Goal: Task Accomplishment & Management: Use online tool/utility

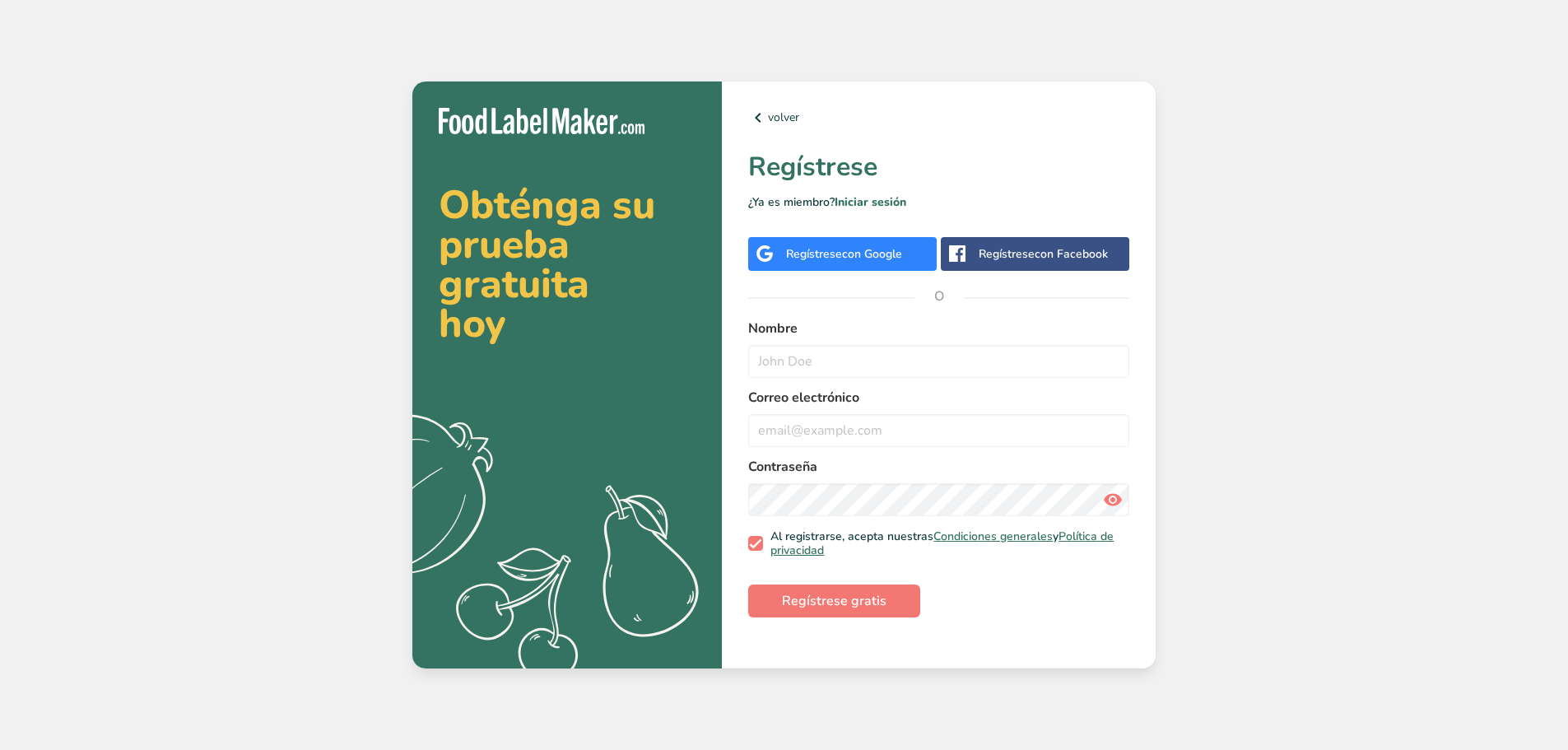
click at [1324, 346] on div "Obténga su prueba gratuita hoy .a{fill:#f5f3ed;} volver Regístrese ¿Ya es miemb…" at bounding box center [784, 375] width 1568 height 750
click at [1291, 396] on div "Obténga su prueba gratuita hoy .a{fill:#f5f3ed;} volver Regístrese ¿Ya es miemb…" at bounding box center [784, 375] width 1568 height 750
click at [1027, 403] on label "Correo electrónico" at bounding box center [938, 397] width 381 height 19
click at [779, 312] on div "volver Regístrese ¿Ya es miembro? Iniciar sesión Regístrese con Google Regístre…" at bounding box center [939, 376] width 434 height 588
click at [1073, 592] on form "Nombre Correo electrónico Contraseña Al registrarse, acepta nuestras Condicione…" at bounding box center [938, 468] width 381 height 299
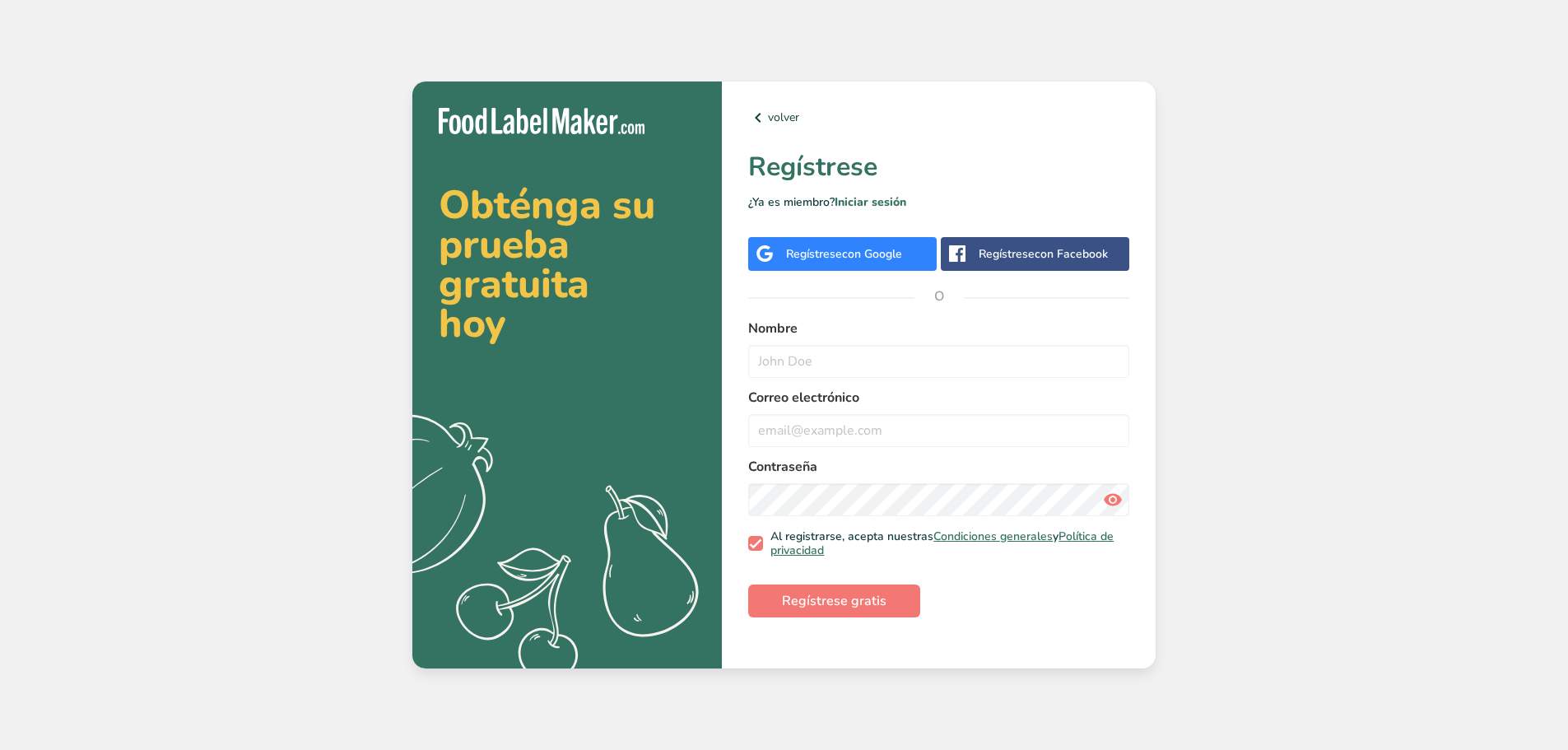
click at [1225, 334] on div "Obténga su prueba gratuita hoy .a{fill:#f5f3ed;} volver Regístrese ¿Ya es miemb…" at bounding box center [784, 375] width 1568 height 750
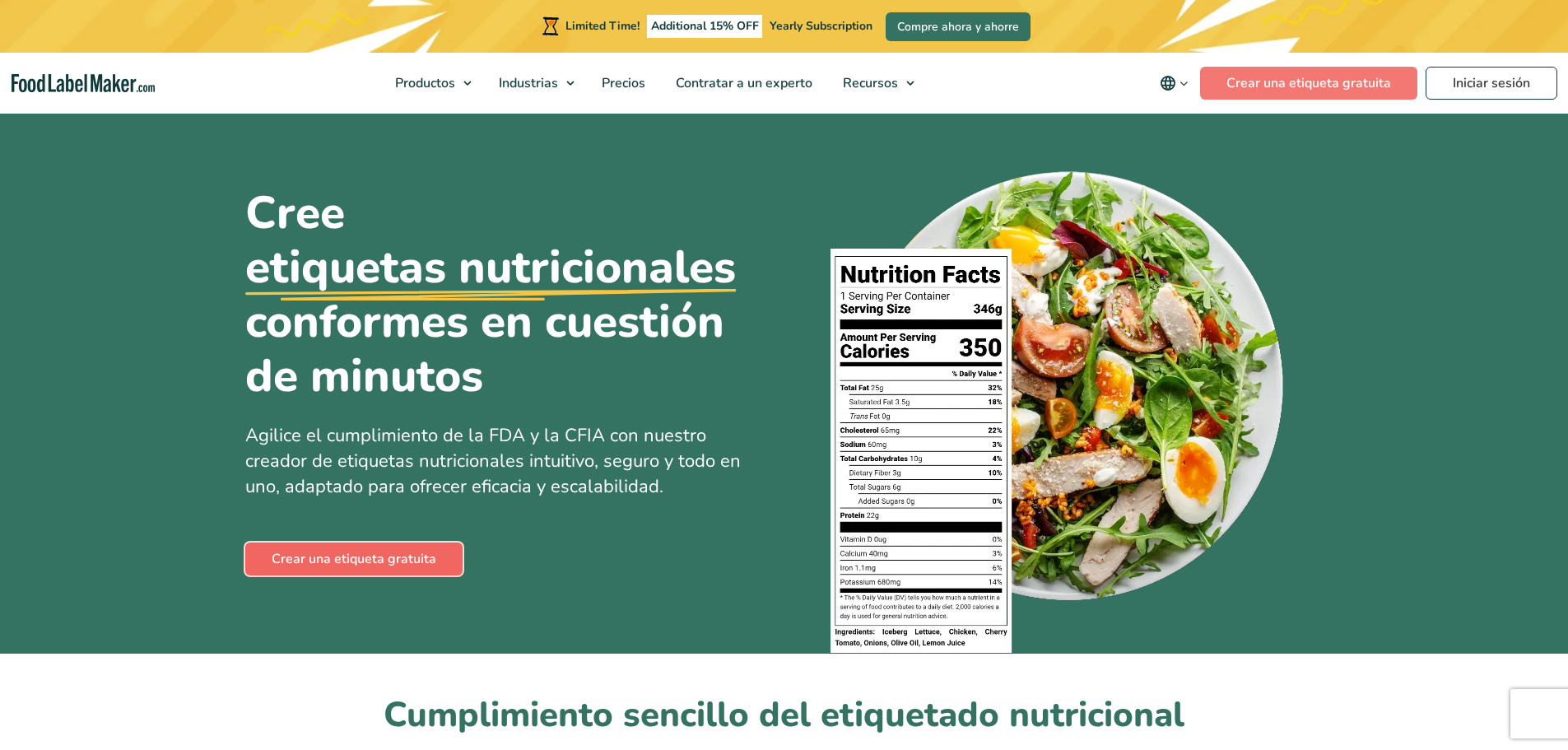
click at [418, 553] on link "Crear una etiqueta gratuita" at bounding box center [354, 559] width 217 height 33
